Goal: Information Seeking & Learning: Learn about a topic

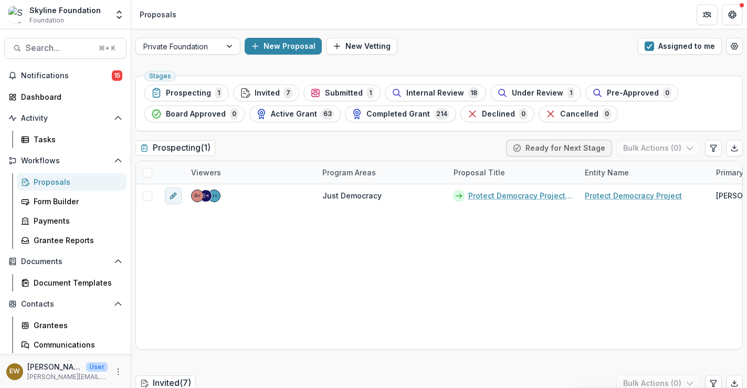
scroll to position [89, 0]
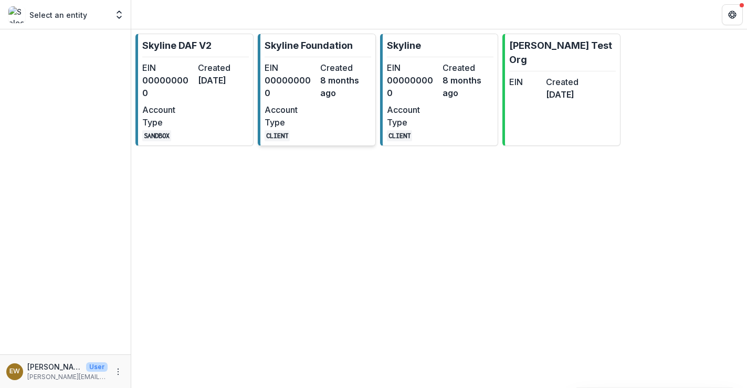
click at [332, 89] on dd "8 months ago" at bounding box center [345, 86] width 51 height 25
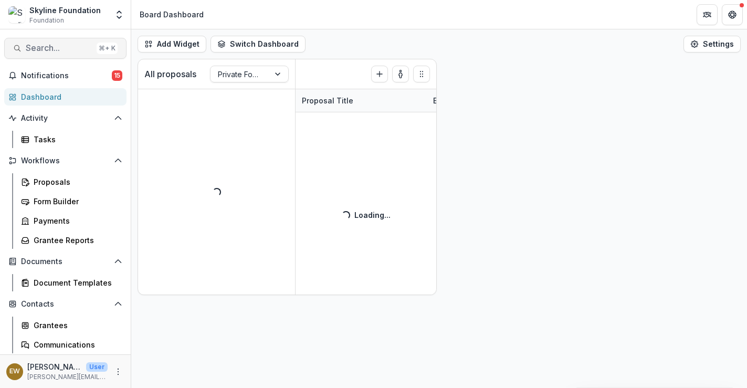
click at [43, 48] on span "Search..." at bounding box center [59, 48] width 67 height 10
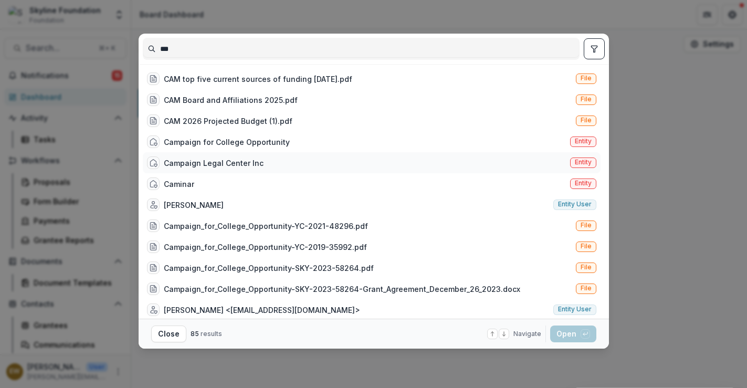
type input "***"
click at [236, 156] on div "Campaign Legal Center Inc" at bounding box center [205, 162] width 116 height 13
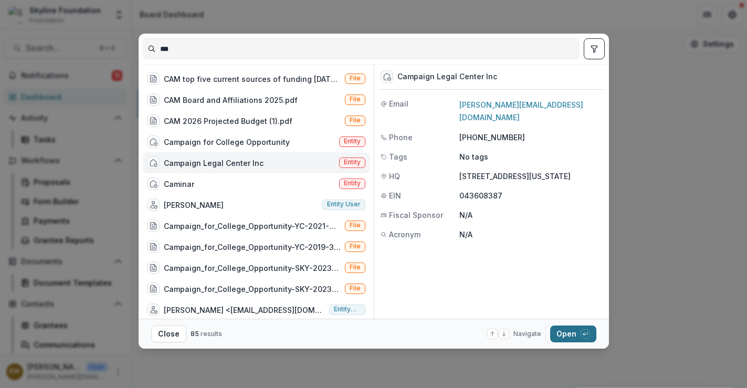
click at [554, 332] on button "Open with enter key" at bounding box center [573, 333] width 46 height 17
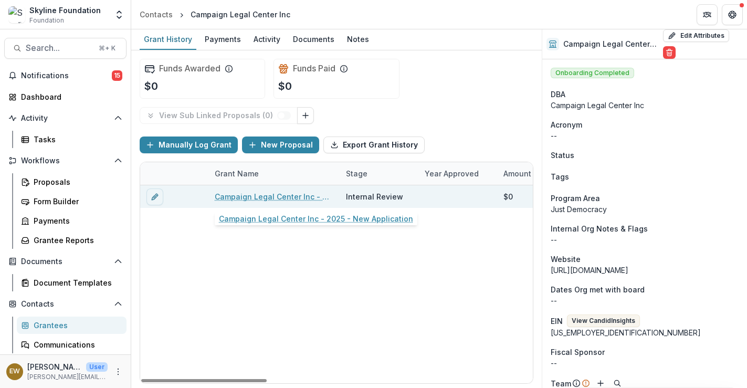
click at [272, 198] on link "Campaign Legal Center Inc - 2025 - New Application" at bounding box center [274, 196] width 119 height 11
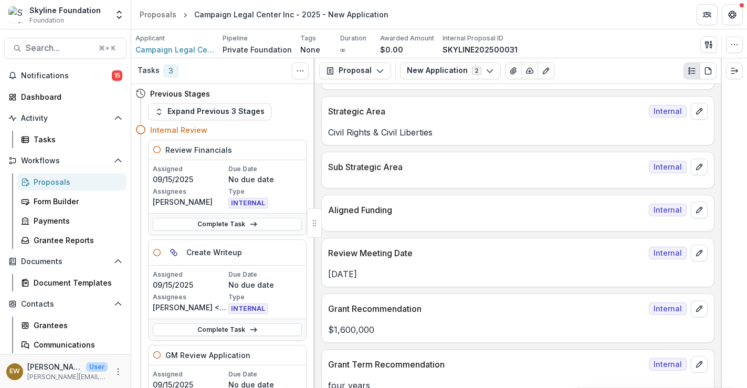
scroll to position [594, 0]
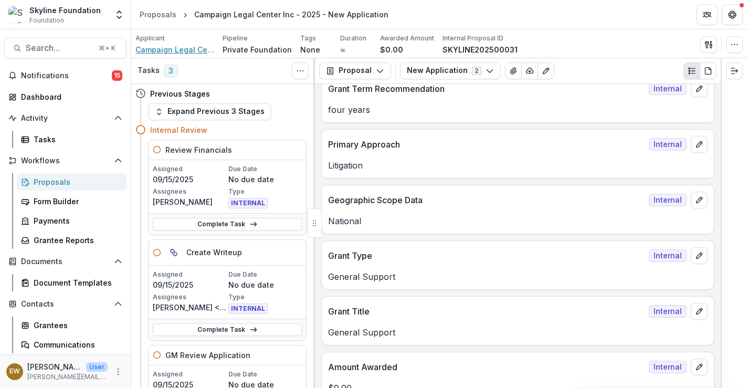
click at [158, 48] on span "Campaign Legal Center Inc" at bounding box center [174, 49] width 79 height 11
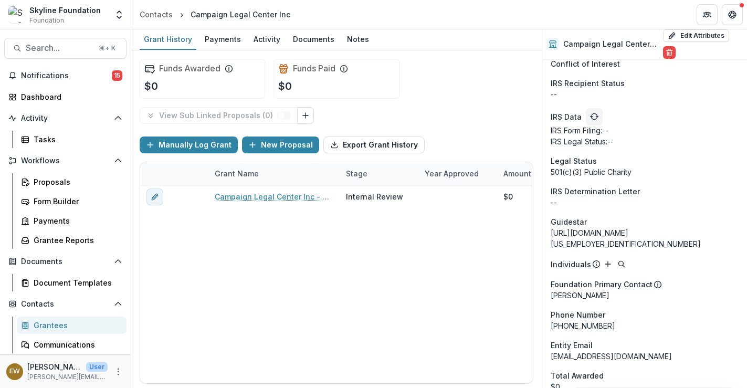
scroll to position [941, 0]
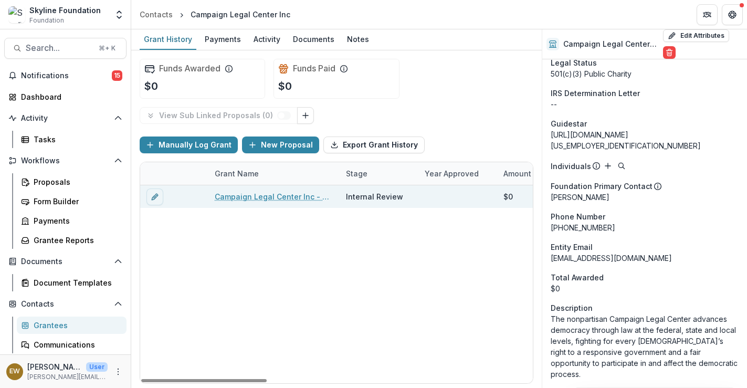
click at [279, 194] on link "Campaign Legal Center Inc - 2025 - New Application" at bounding box center [274, 196] width 119 height 11
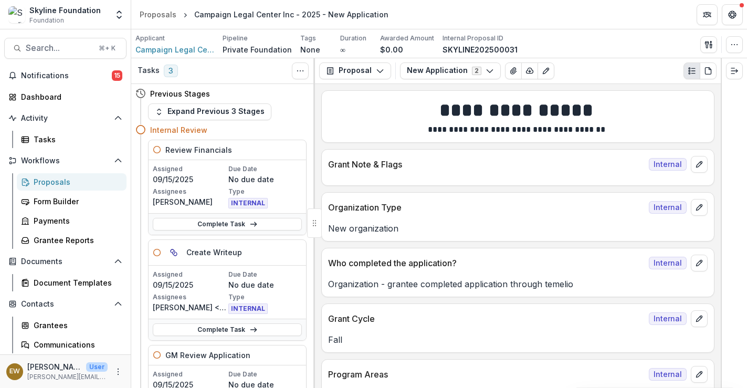
scroll to position [517, 0]
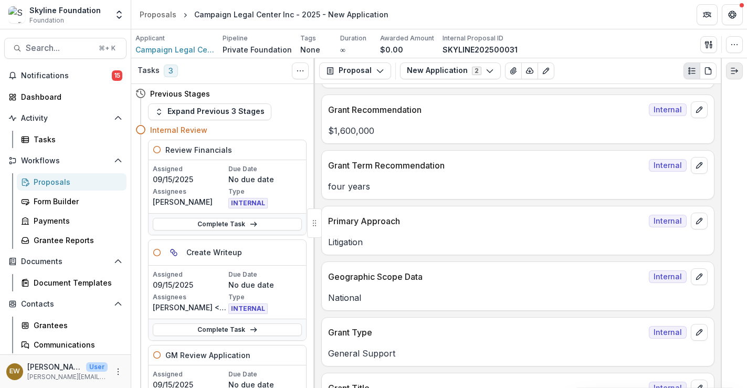
click at [738, 66] on button "Expand right" at bounding box center [734, 70] width 17 height 17
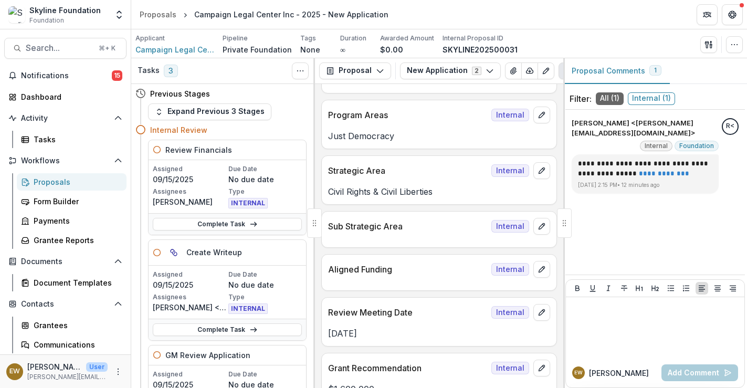
scroll to position [0, 0]
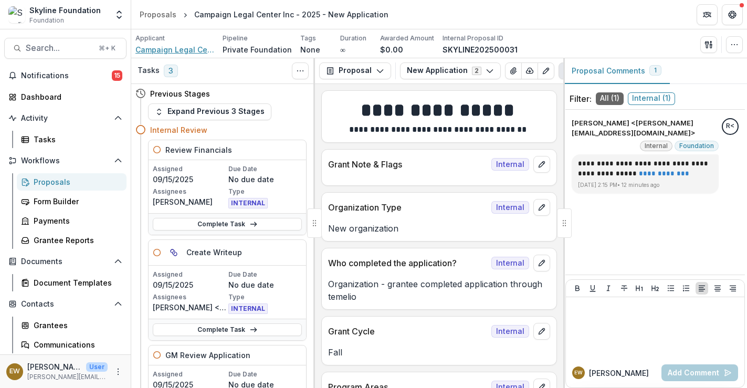
click at [176, 46] on span "Campaign Legal Center Inc" at bounding box center [174, 49] width 79 height 11
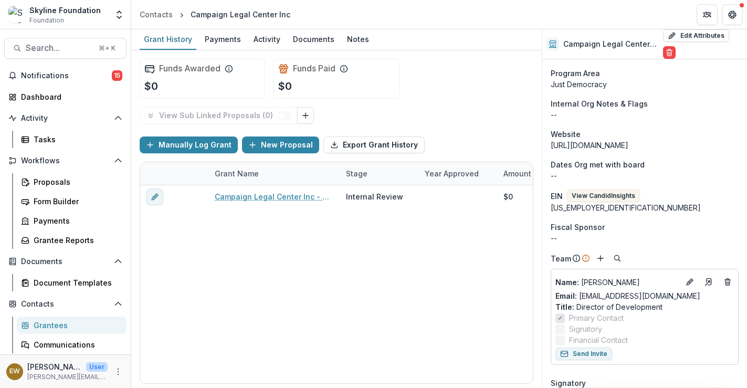
scroll to position [142, 0]
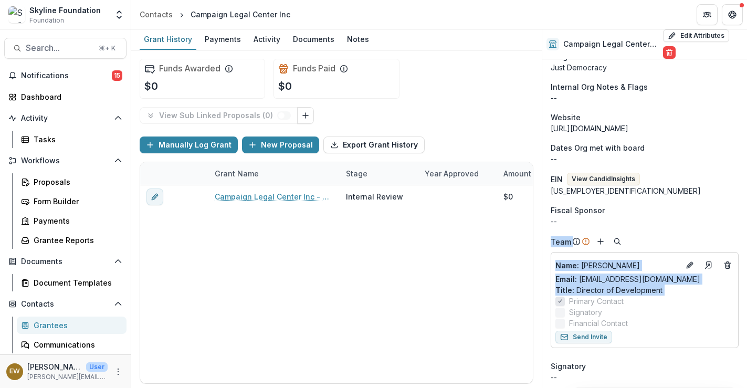
drag, startPoint x: 663, startPoint y: 219, endPoint x: 660, endPoint y: 359, distance: 140.1
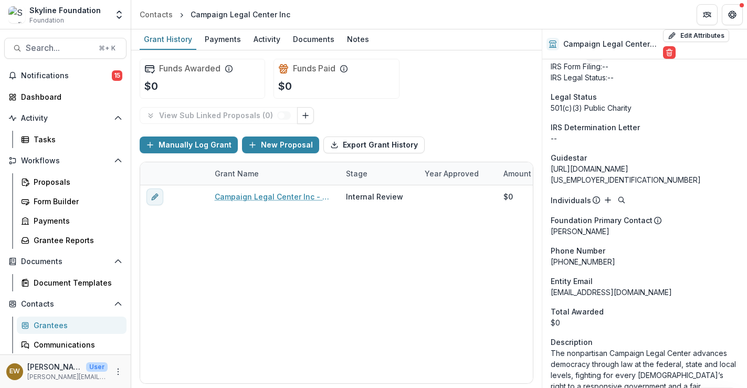
scroll to position [941, 0]
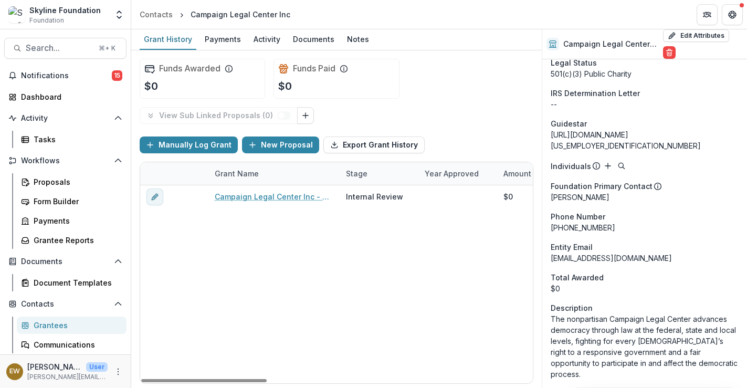
drag, startPoint x: 673, startPoint y: 270, endPoint x: 505, endPoint y: 277, distance: 168.1
click at [534, 274] on div "Grant History Payments Activity Documents Notes Funds Awarded $0 Funds Paid $0 …" at bounding box center [438, 208] width 615 height 358
